Goal: Task Accomplishment & Management: Use online tool/utility

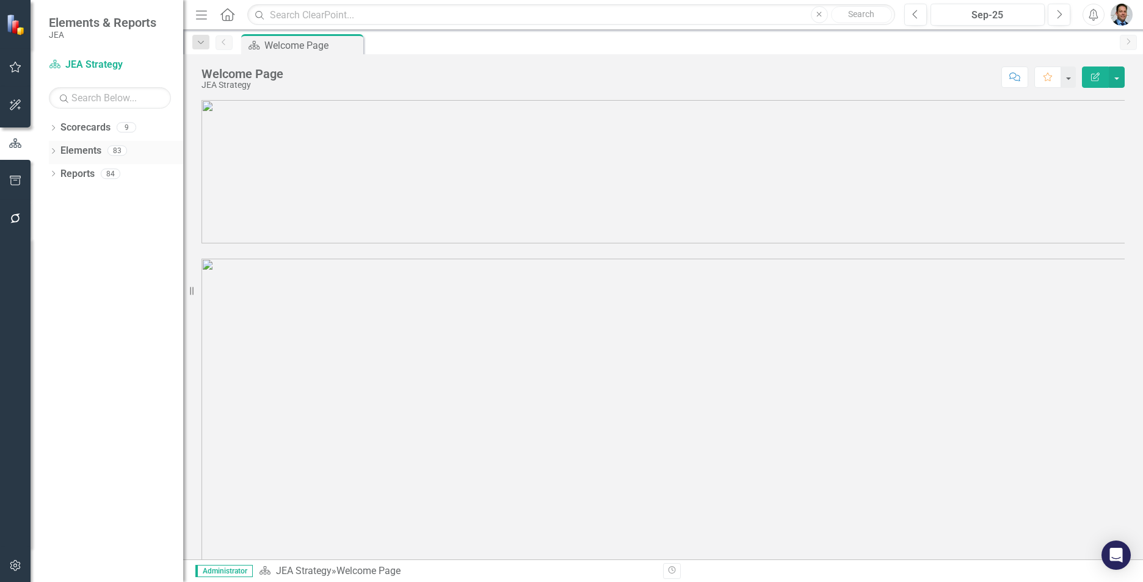
click at [80, 153] on link "Elements" at bounding box center [80, 151] width 41 height 14
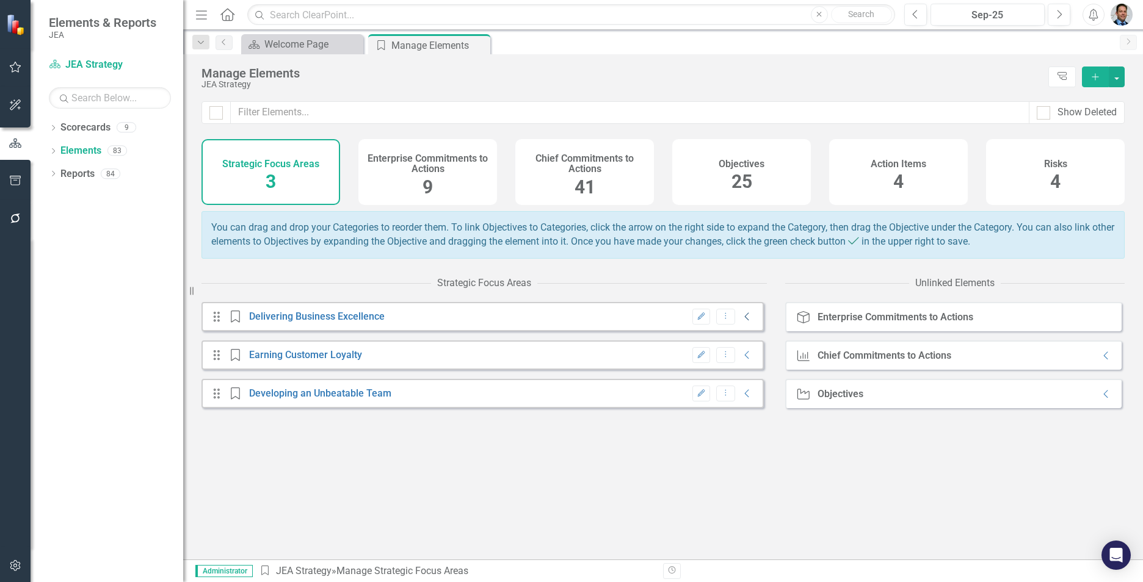
click at [741, 322] on icon "Collapse" at bounding box center [747, 317] width 12 height 10
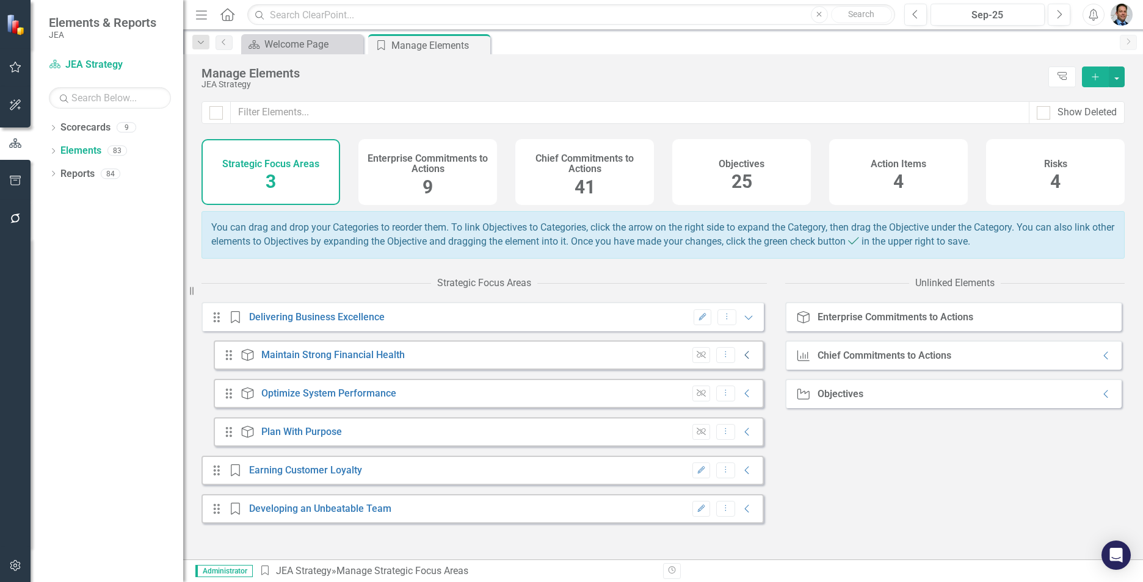
click at [741, 360] on icon "Collapse" at bounding box center [747, 355] width 12 height 10
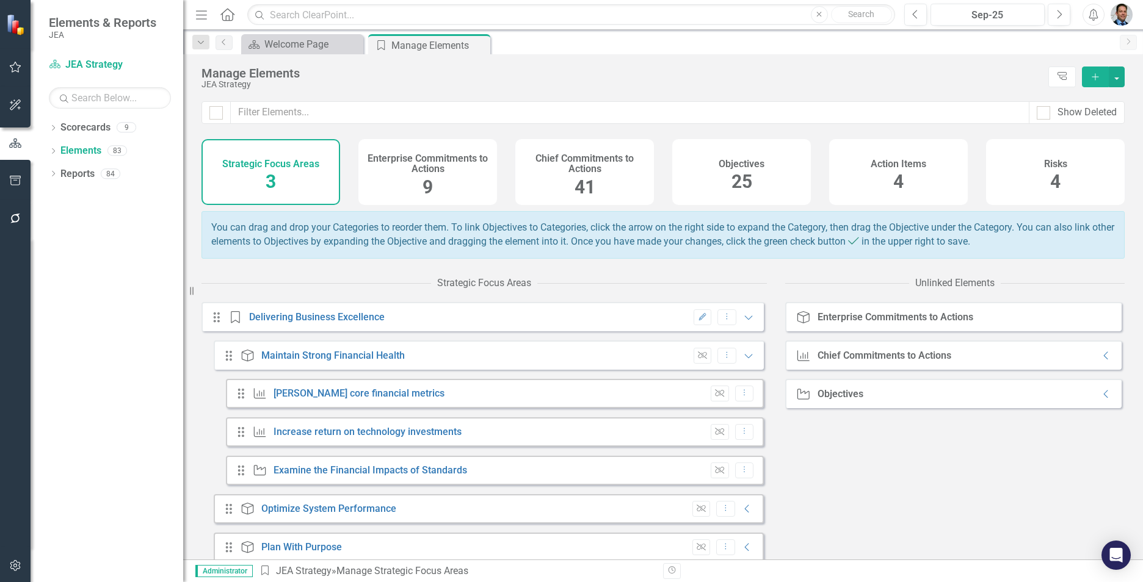
click at [428, 157] on h4 "Enterprise Commitments to Actions" at bounding box center [428, 163] width 124 height 21
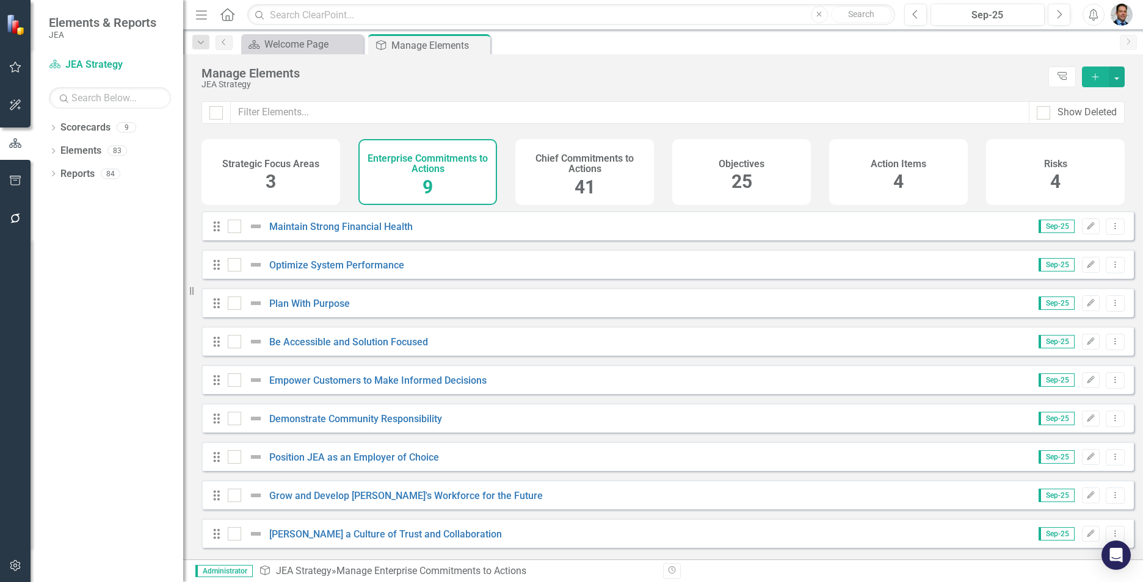
click at [576, 173] on h4 "Chief Commitments to Actions" at bounding box center [585, 163] width 124 height 21
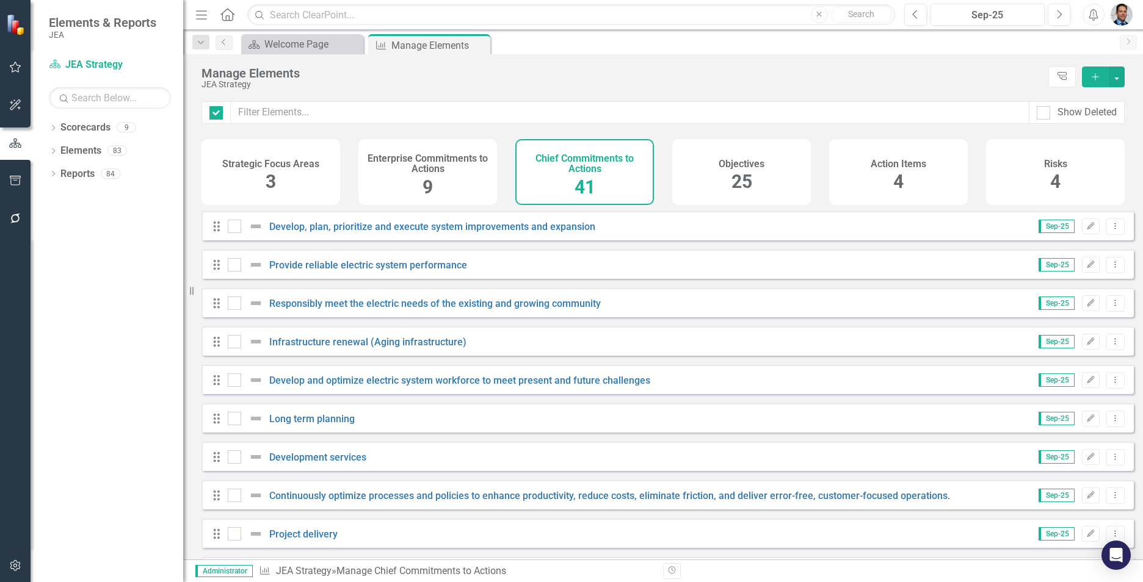
checkbox input "false"
click at [750, 172] on span "25" at bounding box center [741, 181] width 21 height 21
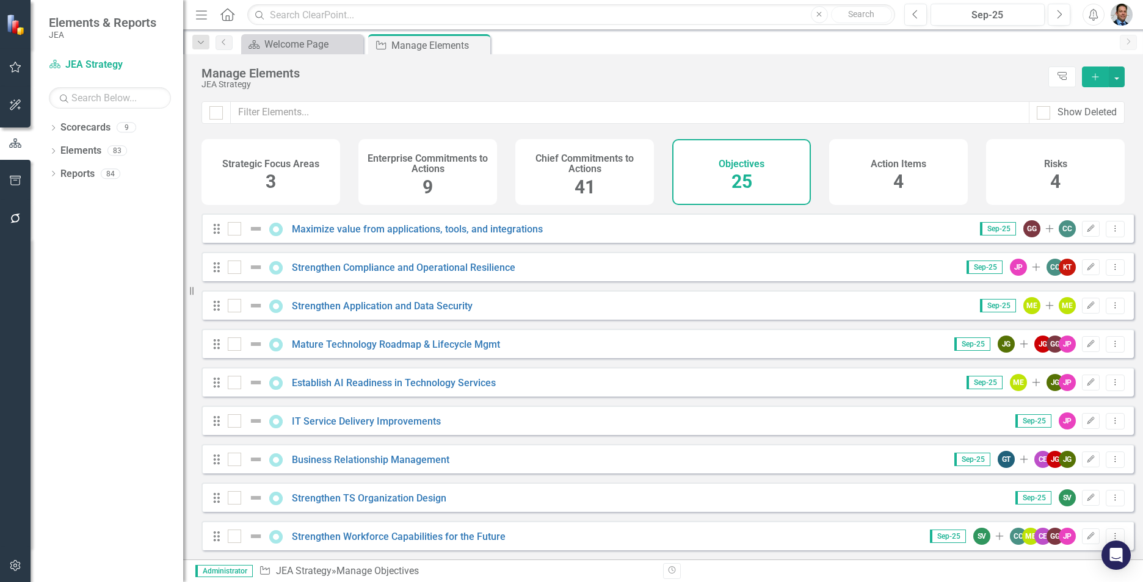
scroll to position [622, 0]
click at [391, 344] on link "Mature Technology Roadmap & Lifecycle Mgmt" at bounding box center [396, 345] width 208 height 12
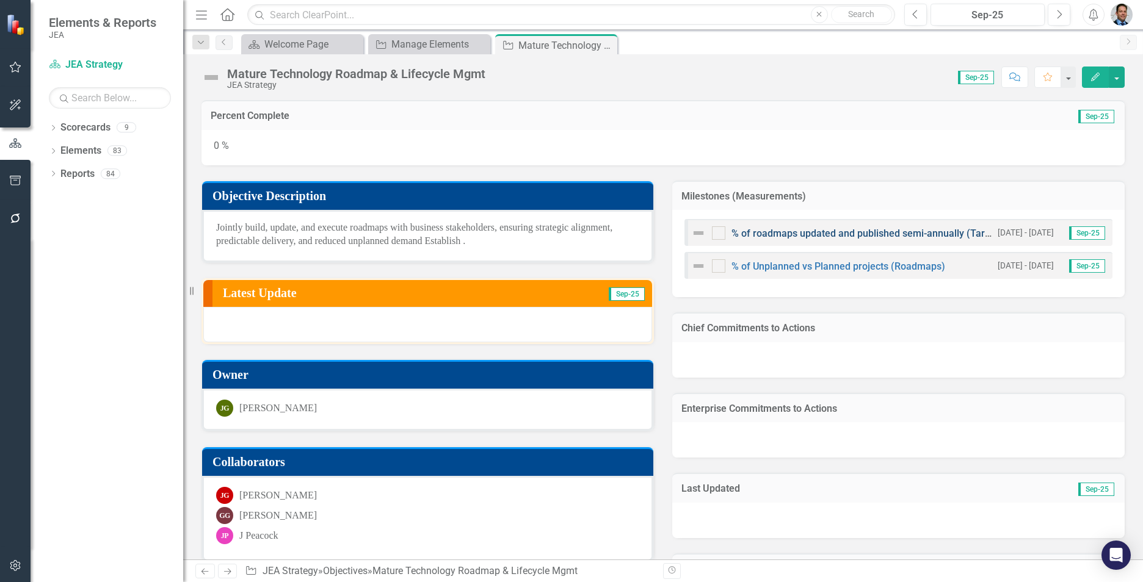
click at [836, 233] on link "% of roadmaps updated and published semi-annually (Target=100%)" at bounding box center [881, 234] width 300 height 12
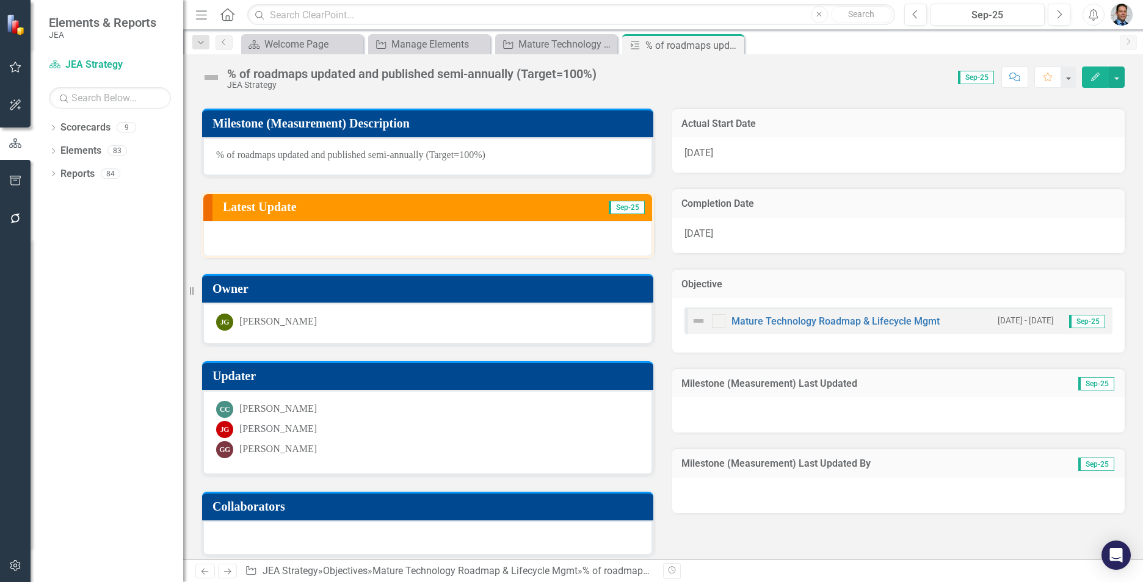
scroll to position [61, 0]
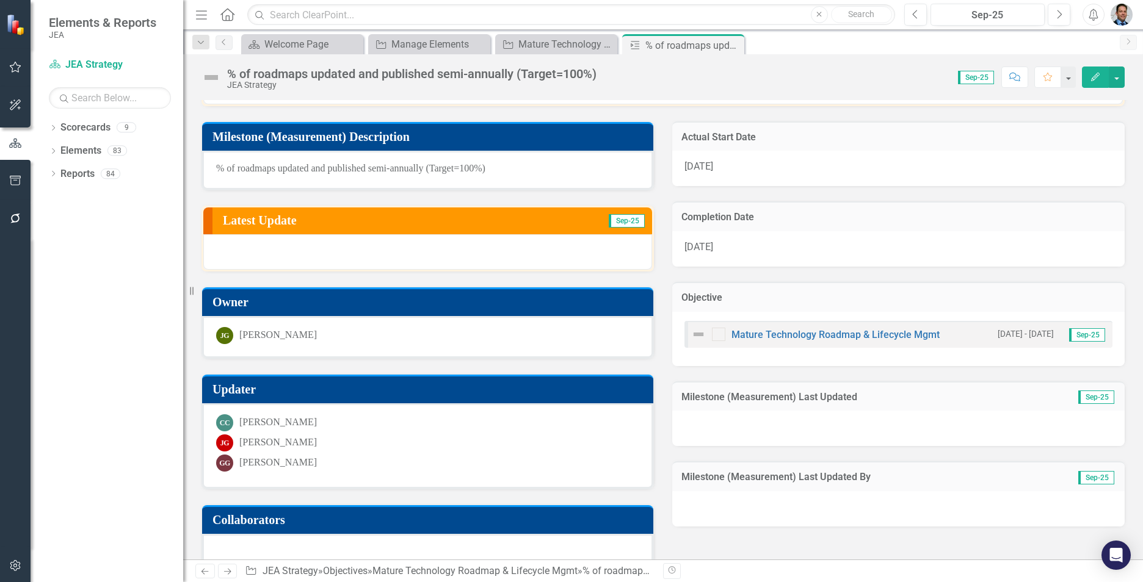
click at [407, 225] on h3 "Latest Update" at bounding box center [363, 220] width 281 height 13
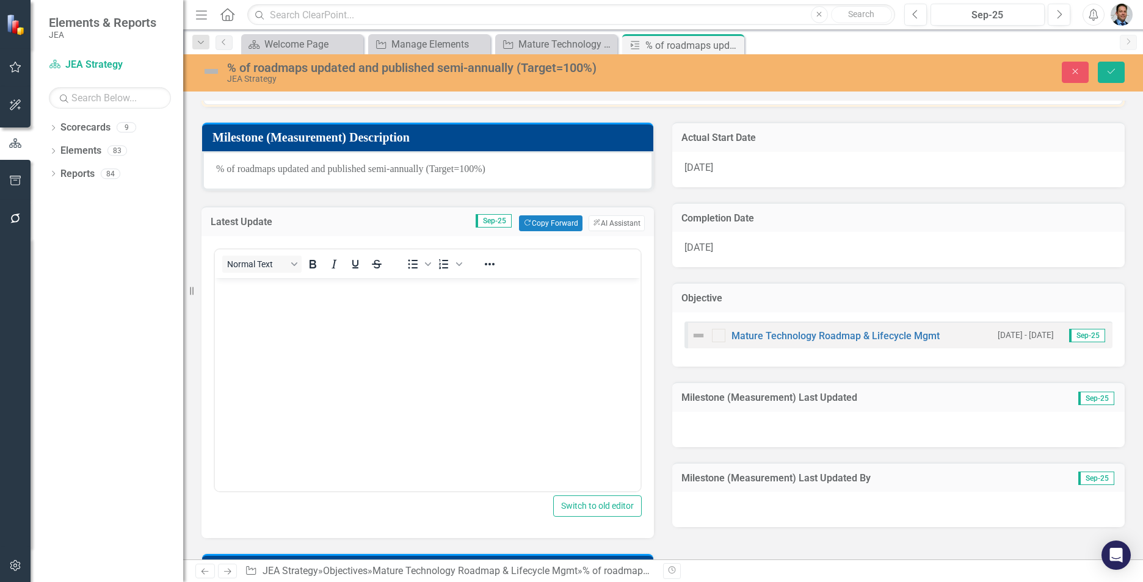
scroll to position [0, 0]
click at [242, 300] on body "Rich Text Area. Press ALT-0 for help." at bounding box center [427, 369] width 425 height 183
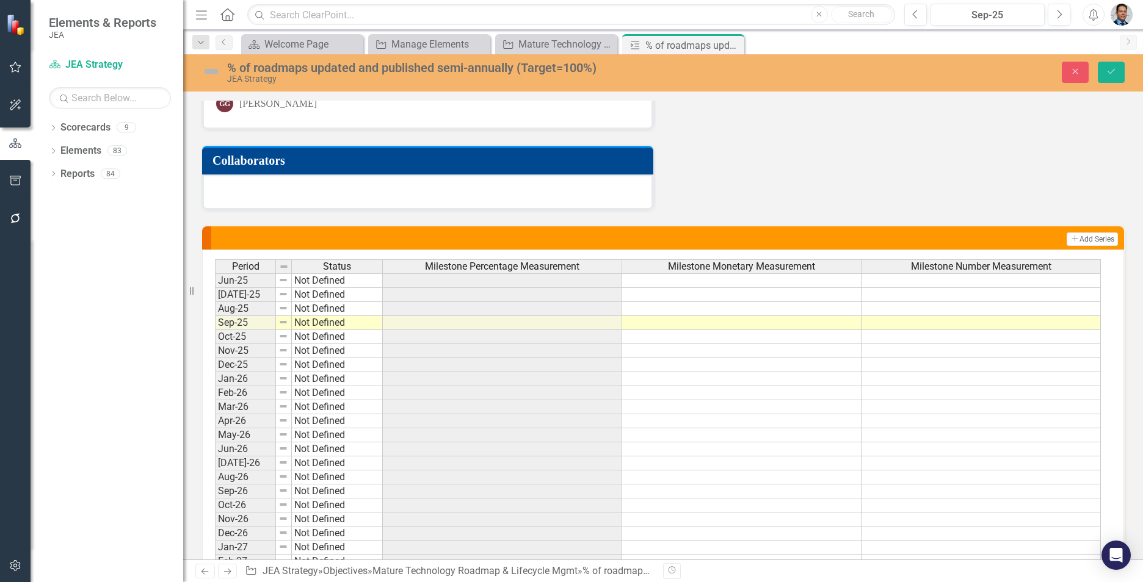
scroll to position [686, 0]
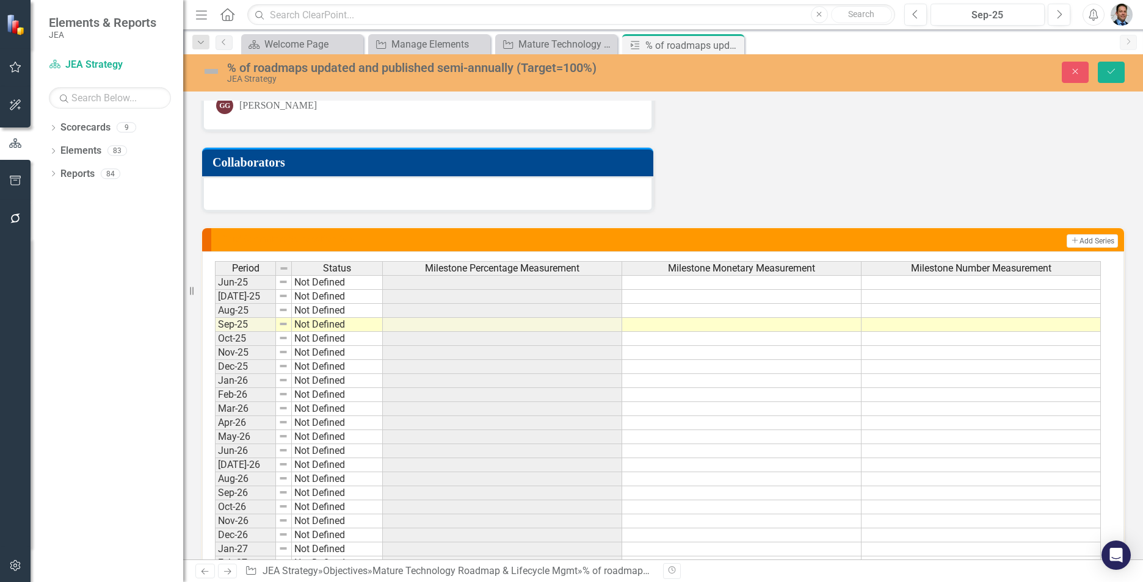
click at [670, 299] on td at bounding box center [741, 297] width 239 height 14
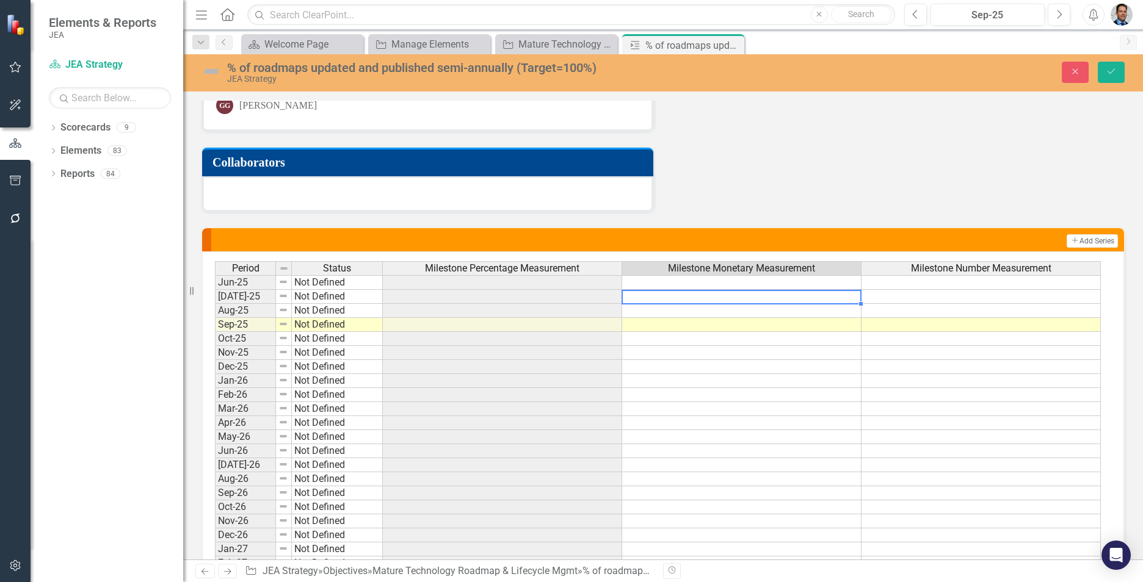
click at [670, 299] on td at bounding box center [741, 297] width 239 height 14
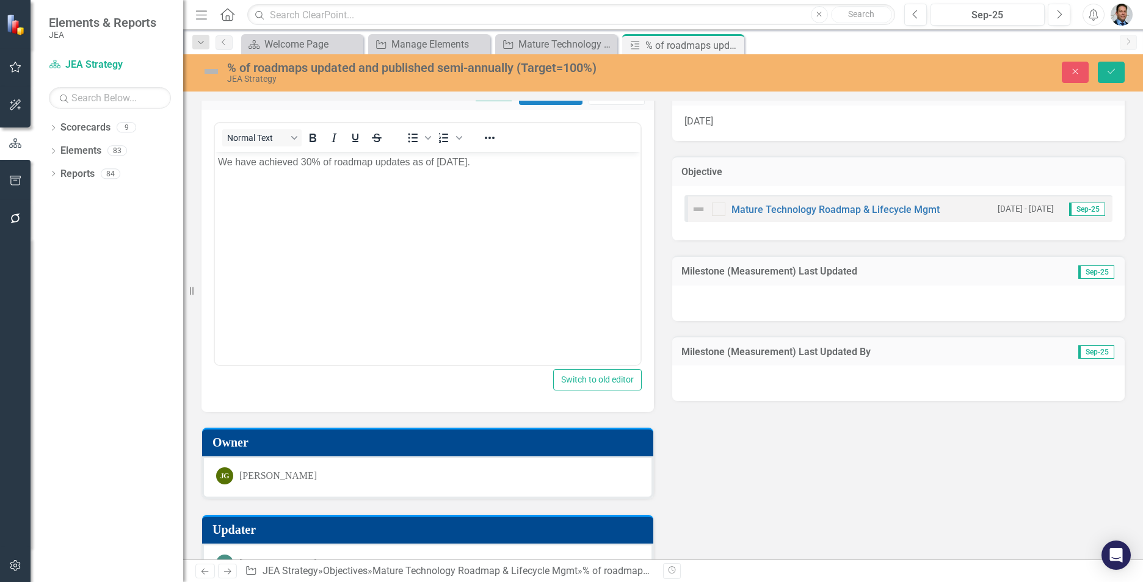
scroll to position [136, 0]
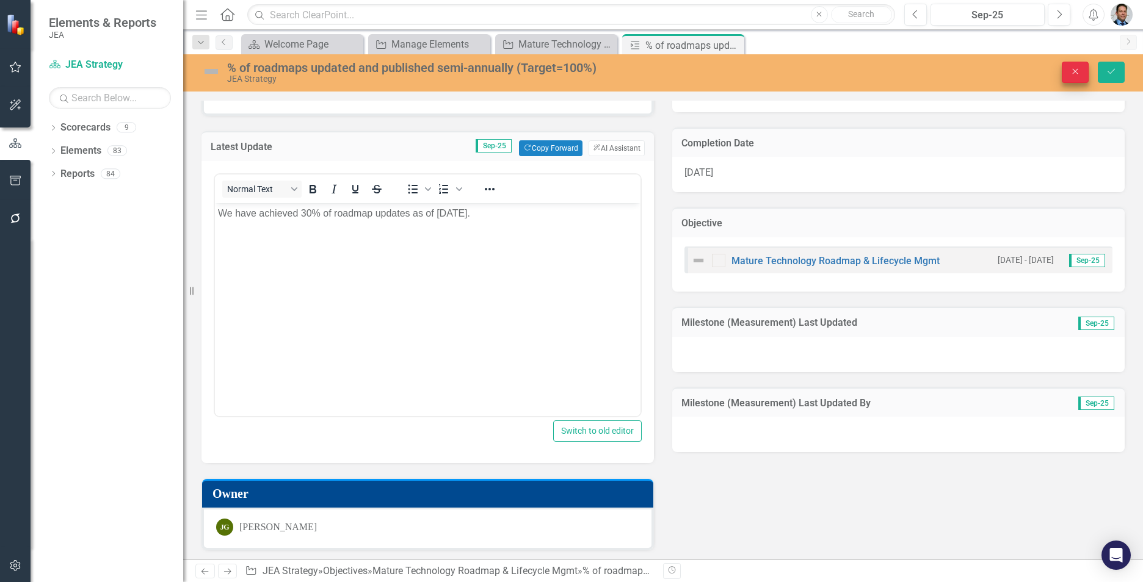
type textarea "30"
click at [1073, 76] on icon "Close" at bounding box center [1075, 71] width 11 height 9
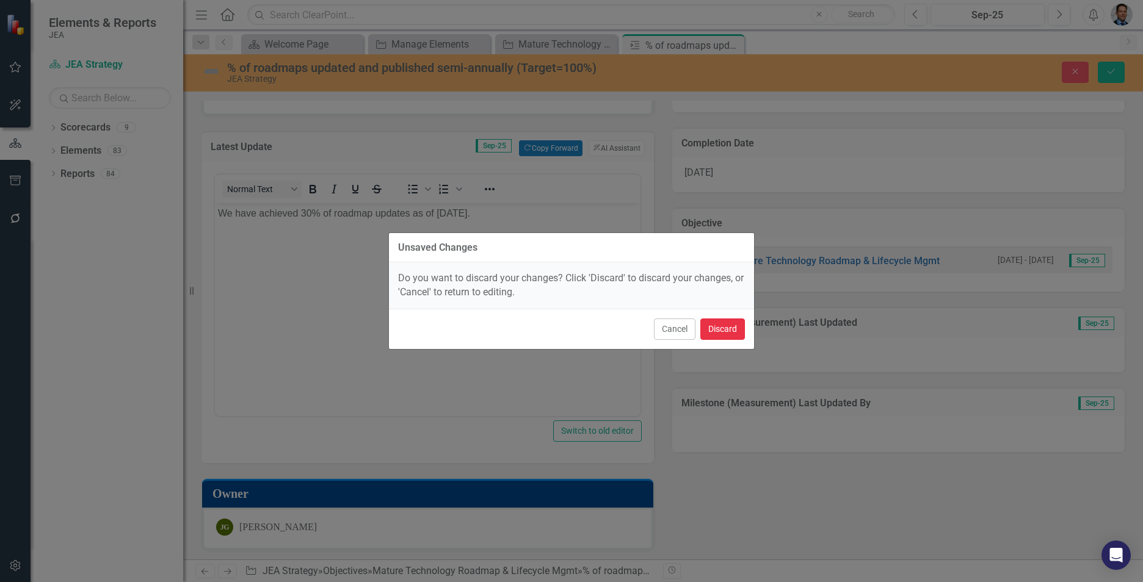
click at [726, 333] on button "Discard" at bounding box center [722, 329] width 45 height 21
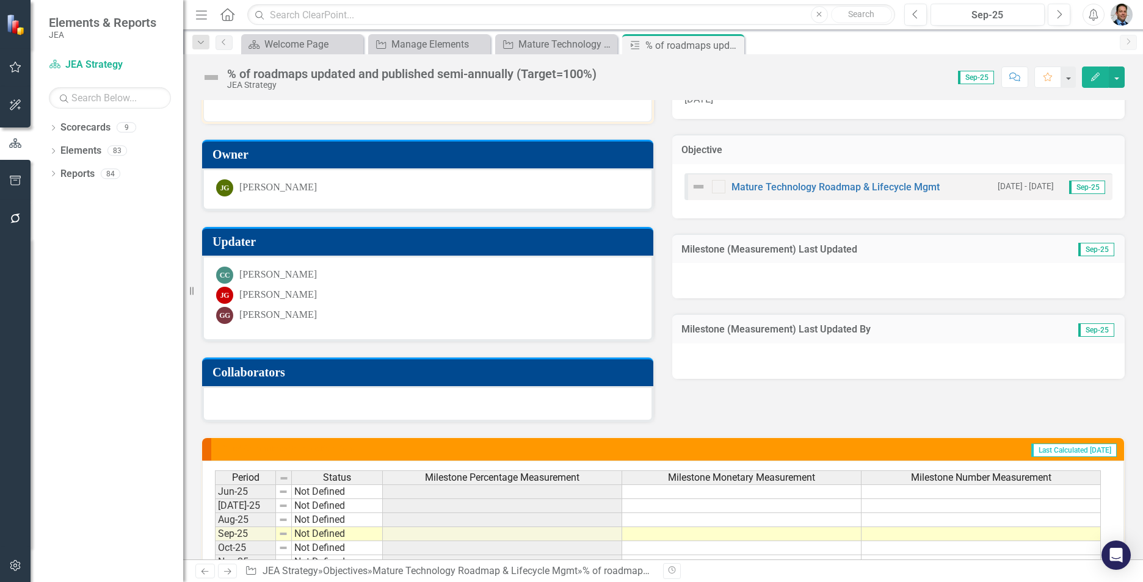
scroll to position [197, 0]
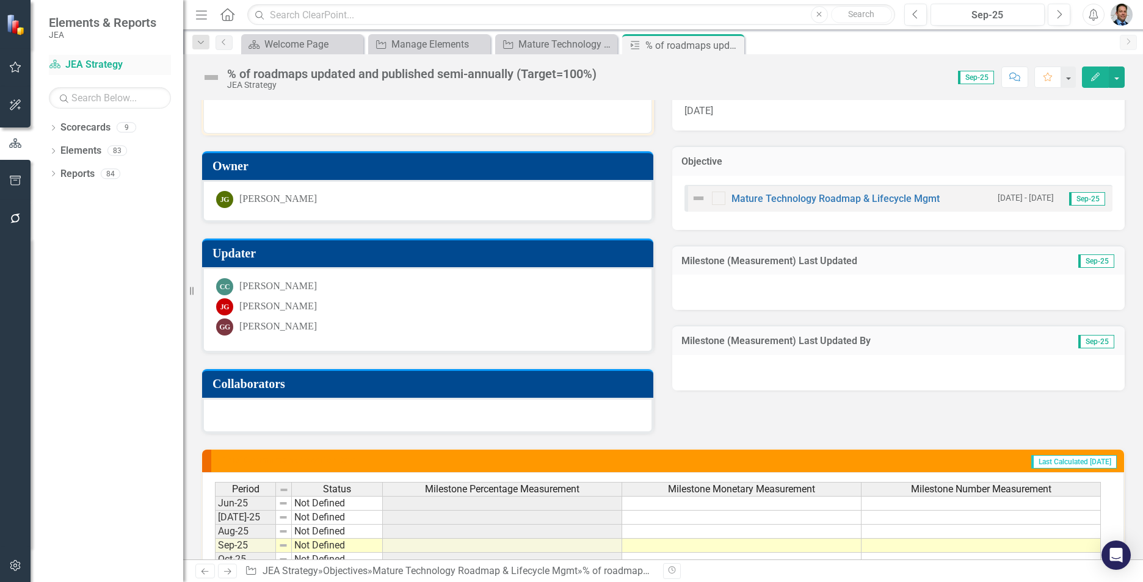
click at [97, 64] on link "Scorecard JEA Strategy" at bounding box center [110, 65] width 122 height 14
